Goal: Find specific page/section: Find specific page/section

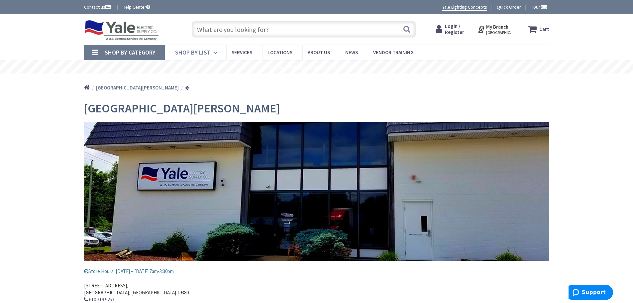
click at [210, 51] on link "Shop By List" at bounding box center [195, 52] width 61 height 15
click at [215, 54] on icon at bounding box center [216, 53] width 6 height 15
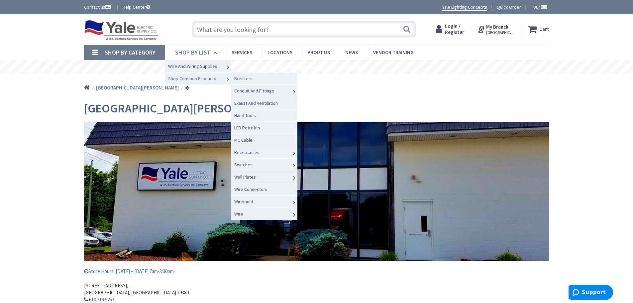
click at [260, 79] on link "Breakers" at bounding box center [264, 78] width 66 height 12
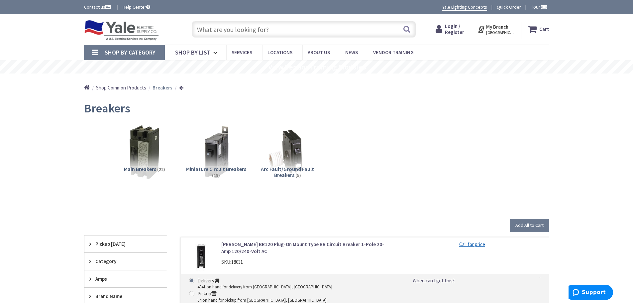
click at [223, 170] on span "Miniature Circuit Breakers" at bounding box center [216, 169] width 60 height 7
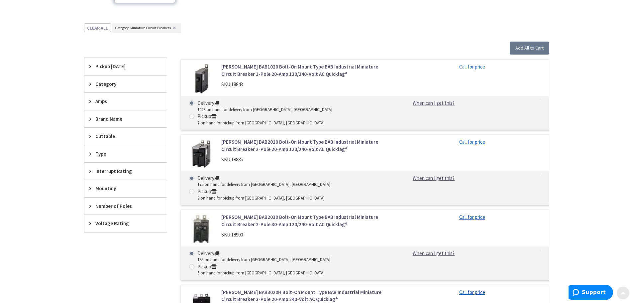
scroll to position [199, 0]
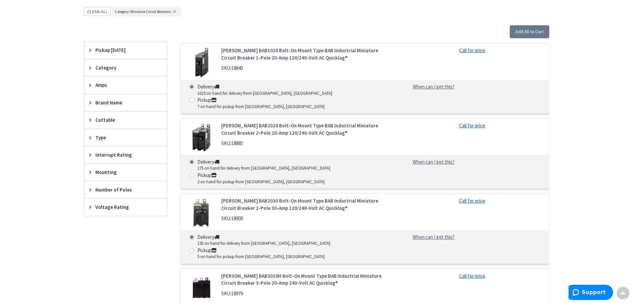
click at [88, 137] on div "Type" at bounding box center [125, 137] width 82 height 17
click at [88, 104] on div "Brand Name" at bounding box center [125, 102] width 82 height 17
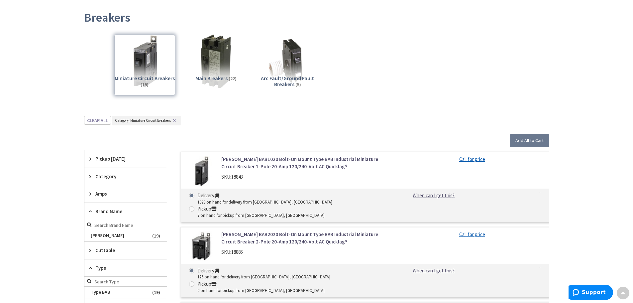
scroll to position [0, 0]
